Goal: Find specific page/section: Find specific page/section

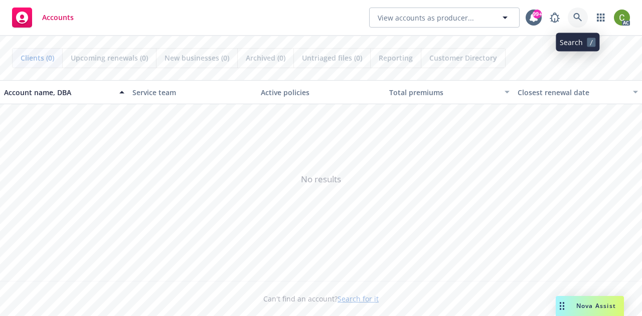
click at [578, 19] on icon at bounding box center [577, 17] width 9 height 9
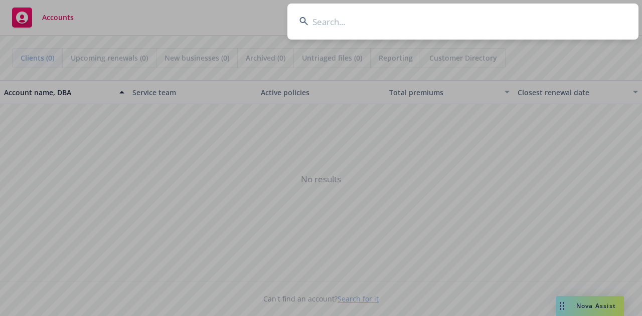
type input "Cobex Construction"
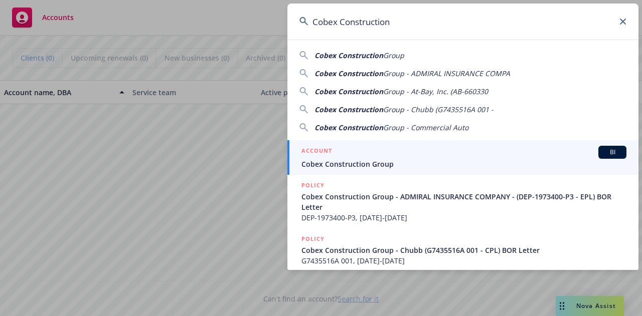
click at [426, 157] on div "ACCOUNT BI" at bounding box center [463, 152] width 325 height 13
